Goal: Book appointment/travel/reservation

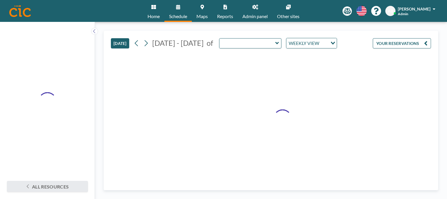
type input "Canvas"
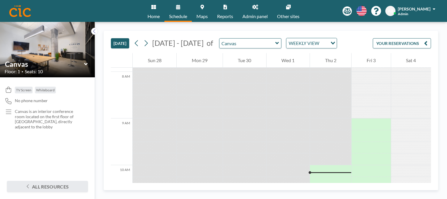
scroll to position [399, 0]
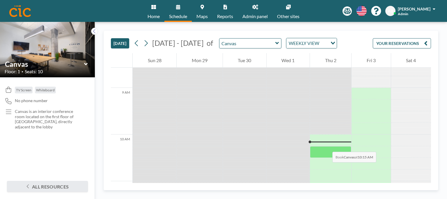
click at [327, 146] on div at bounding box center [330, 152] width 41 height 12
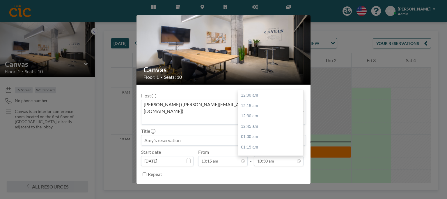
scroll to position [435, 0]
click at [282, 183] on button "BOOK NOW" at bounding box center [291, 188] width 29 height 10
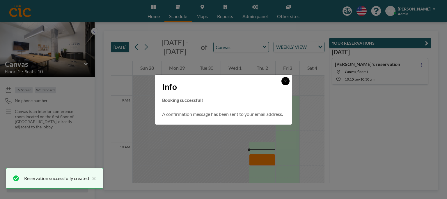
click at [286, 78] on button at bounding box center [286, 81] width 8 height 8
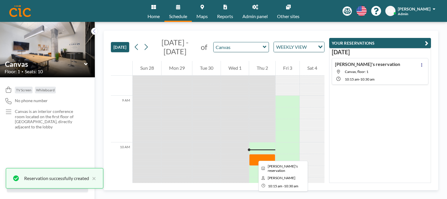
click at [255, 156] on div at bounding box center [262, 160] width 26 height 12
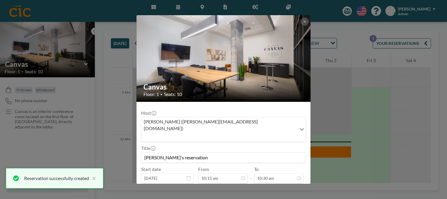
scroll to position [17, 0]
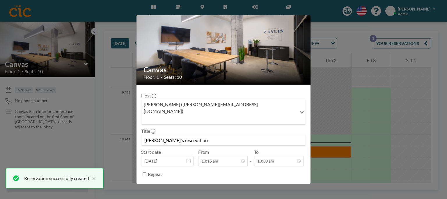
click at [256, 183] on button "REMOVE" at bounding box center [255, 188] width 23 height 10
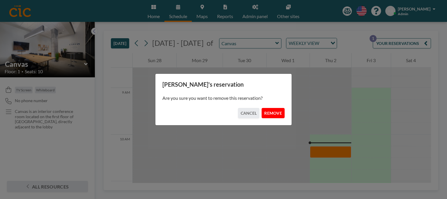
click at [271, 114] on button "REMOVE" at bounding box center [273, 113] width 23 height 10
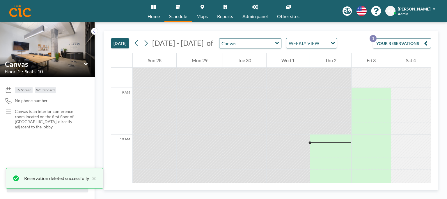
click at [409, 12] on span "Admin" at bounding box center [403, 14] width 10 height 4
click at [416, 39] on span "Log out" at bounding box center [417, 40] width 13 height 6
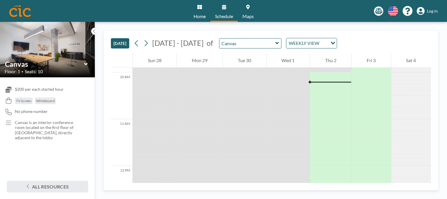
scroll to position [447, 0]
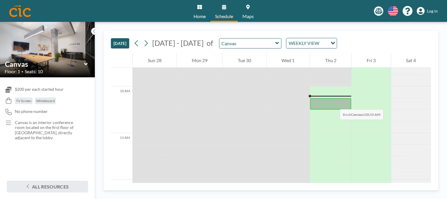
click at [334, 103] on div at bounding box center [330, 104] width 41 height 12
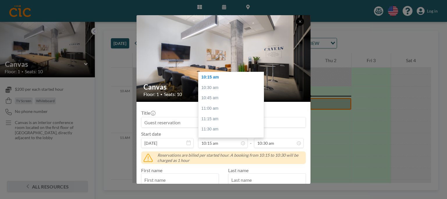
click at [303, 22] on button at bounding box center [300, 21] width 8 height 8
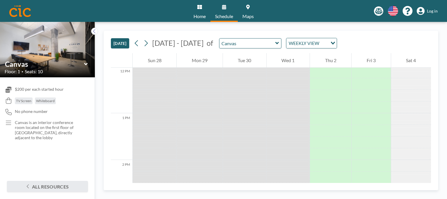
scroll to position [579, 0]
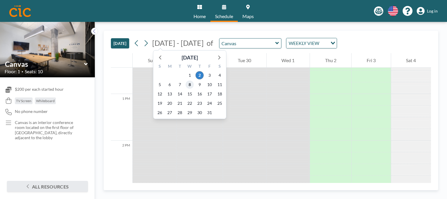
click at [190, 85] on span "8" at bounding box center [190, 84] width 8 height 8
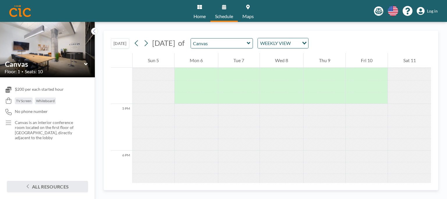
scroll to position [749, 0]
